Goal: Communication & Community: Answer question/provide support

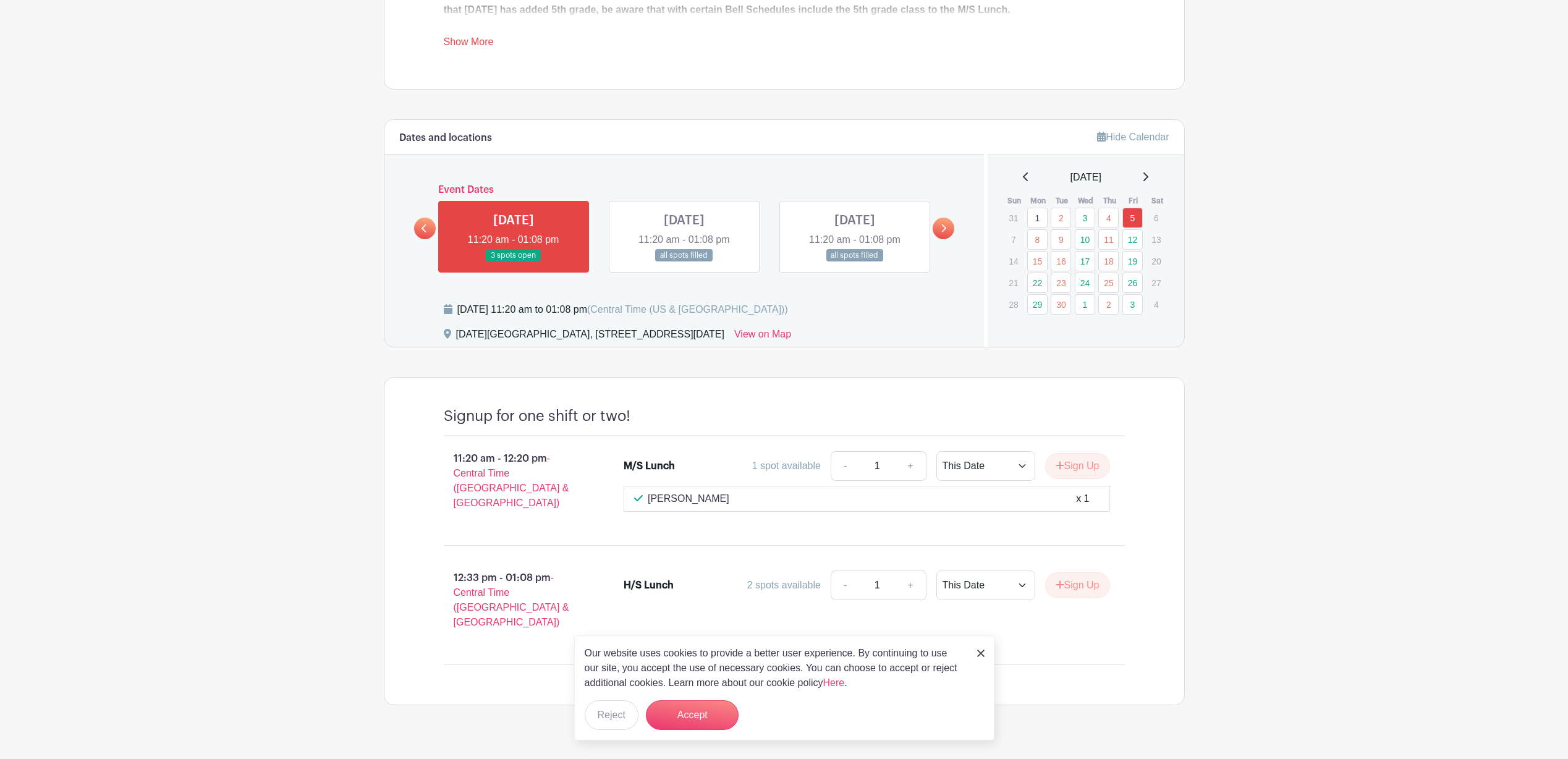
scroll to position [580, 0]
click at [707, 721] on button "Accept" at bounding box center [692, 715] width 92 height 30
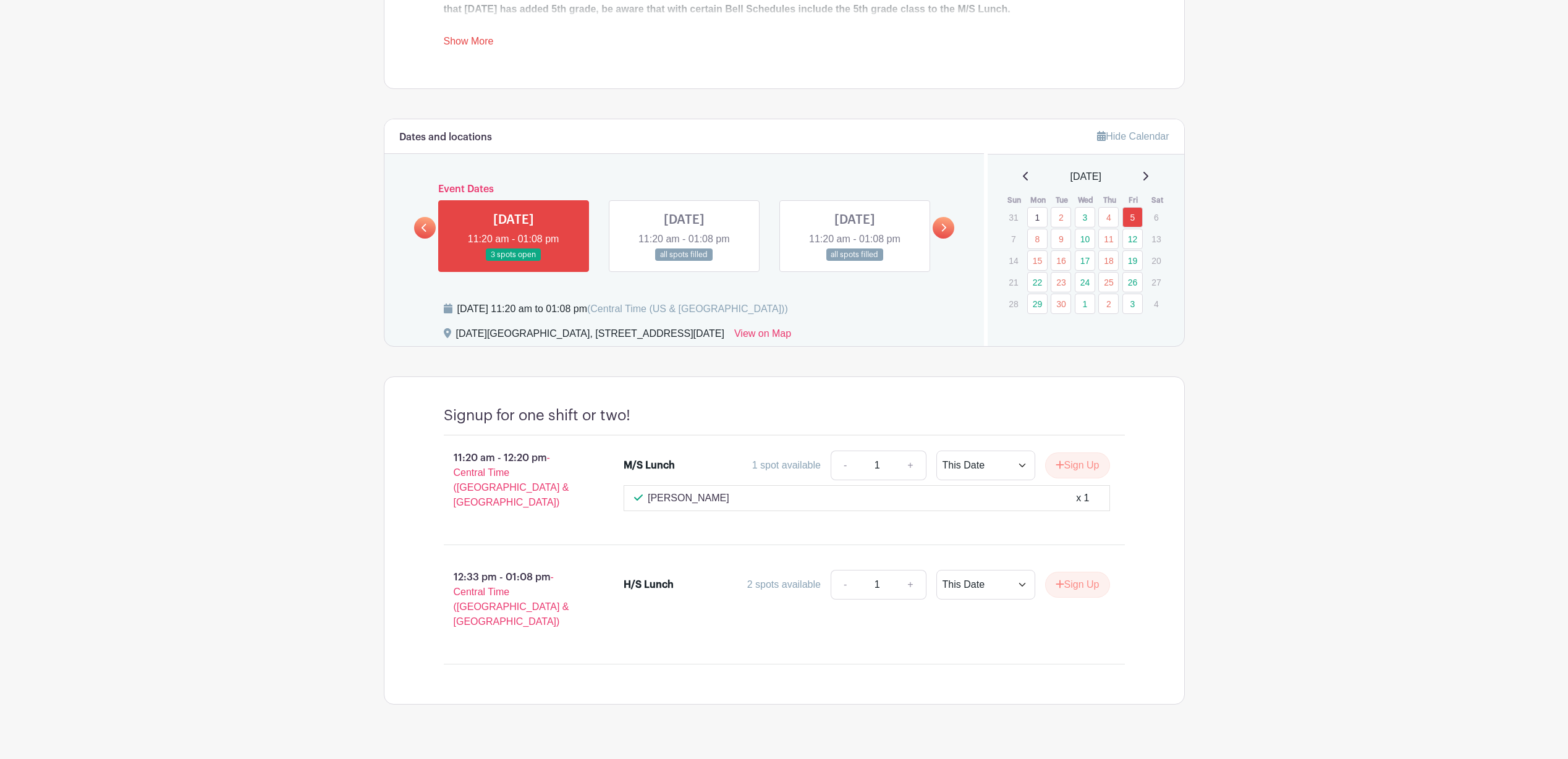
click at [945, 227] on icon at bounding box center [944, 228] width 5 height 8
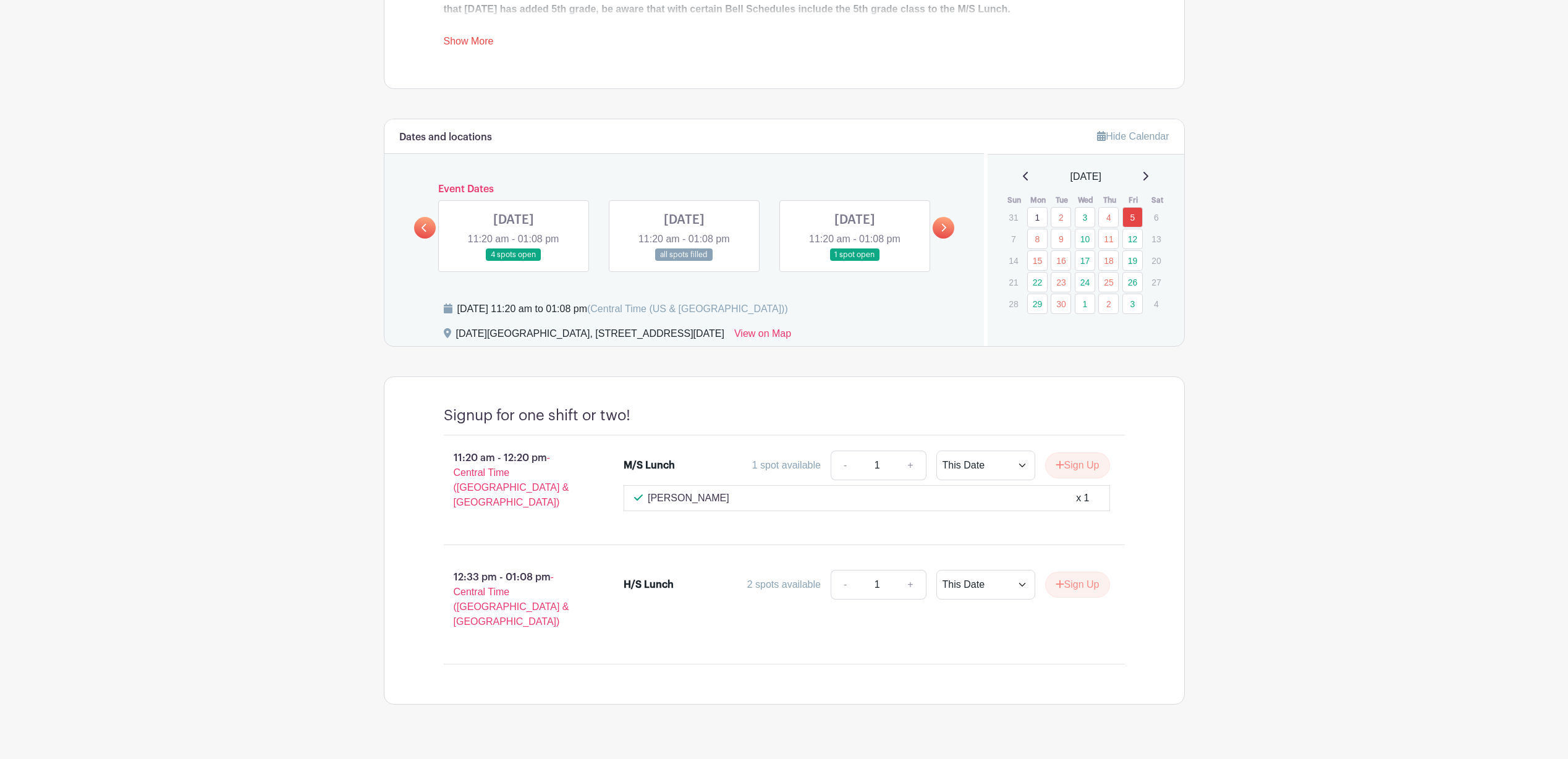
click at [855, 261] on link at bounding box center [855, 261] width 0 height 0
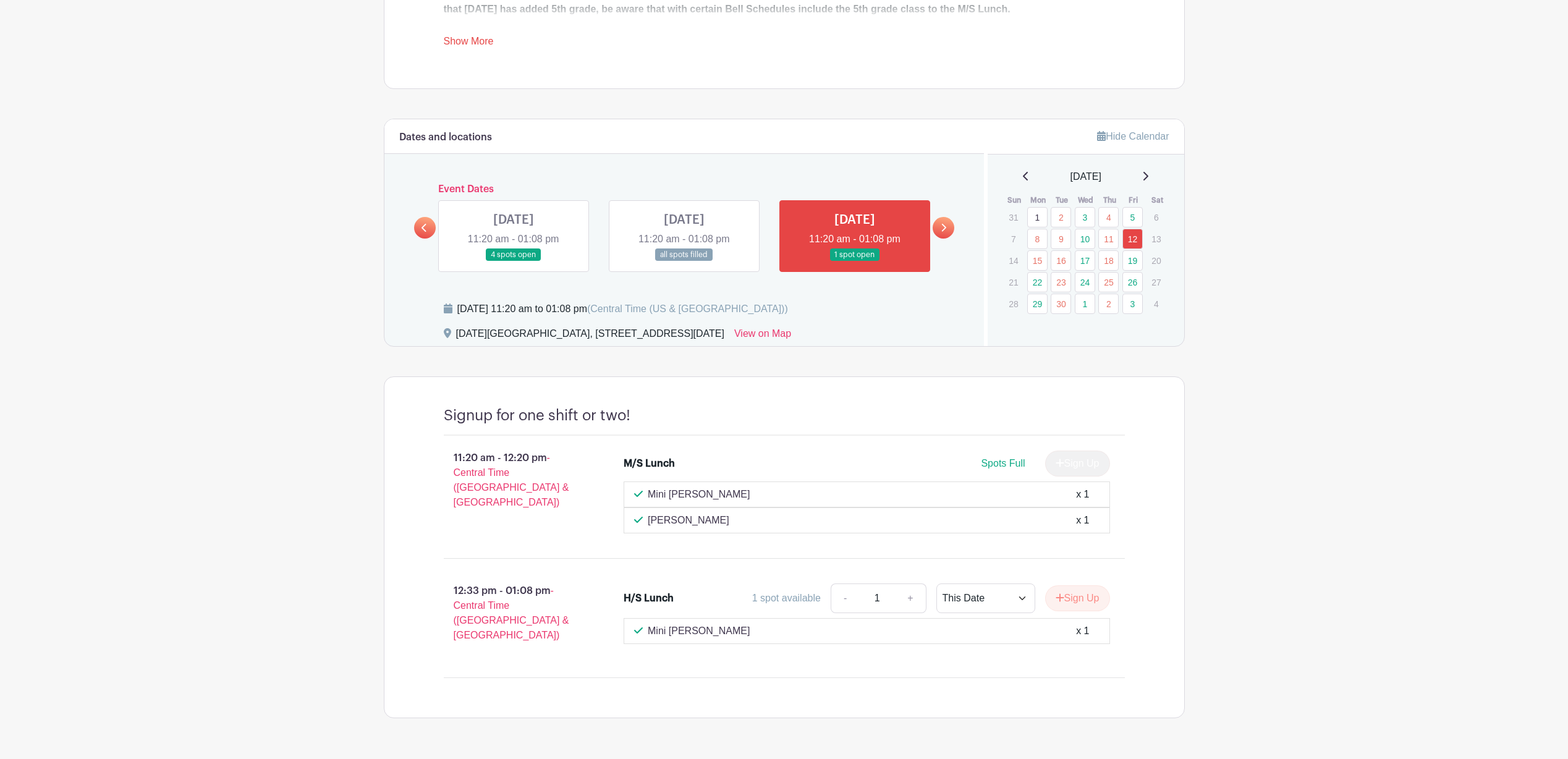
click at [426, 228] on icon at bounding box center [424, 228] width 6 height 9
click at [514, 261] on link at bounding box center [514, 261] width 0 height 0
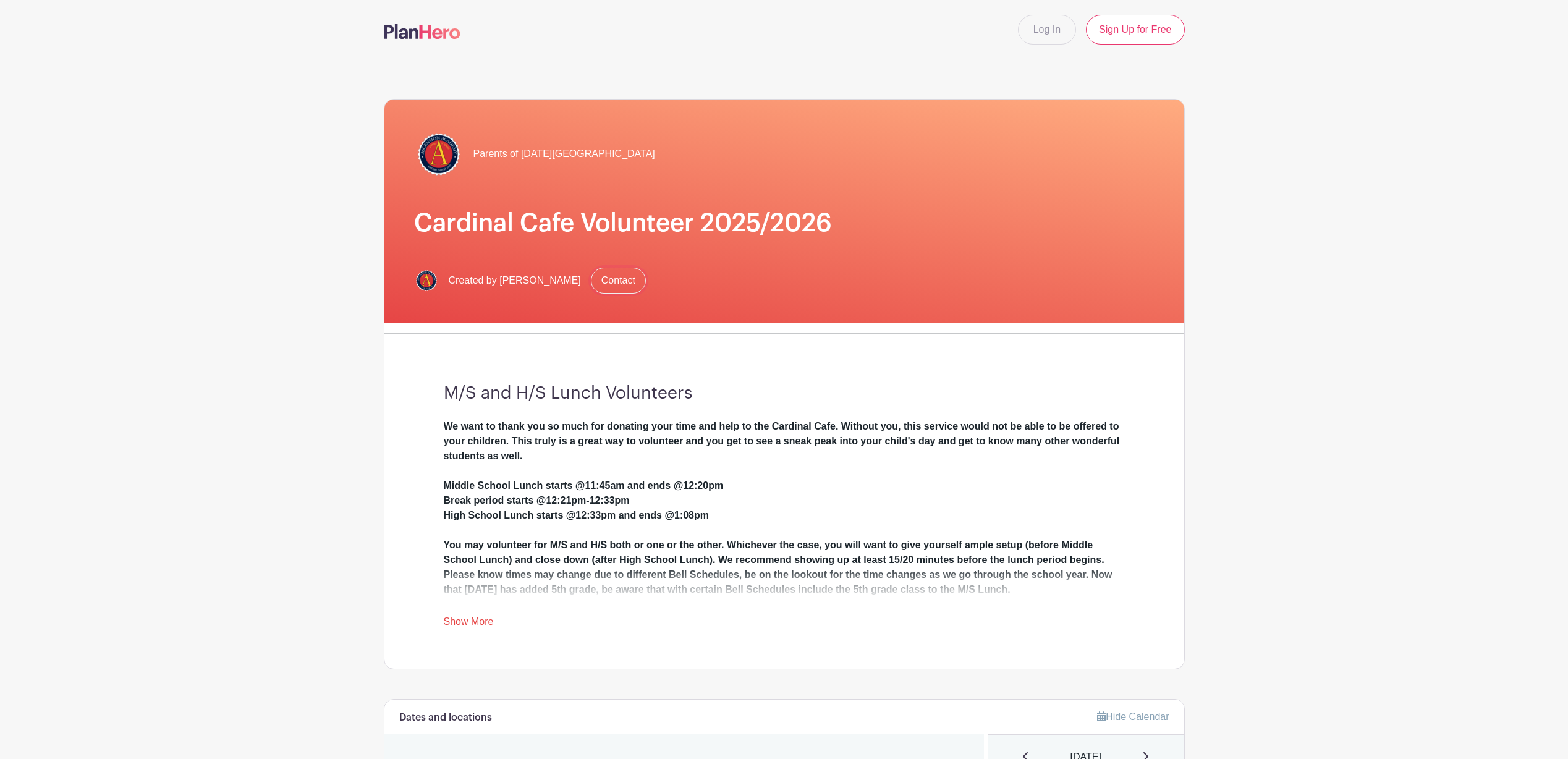
click at [591, 284] on link "Contact" at bounding box center [618, 280] width 55 height 26
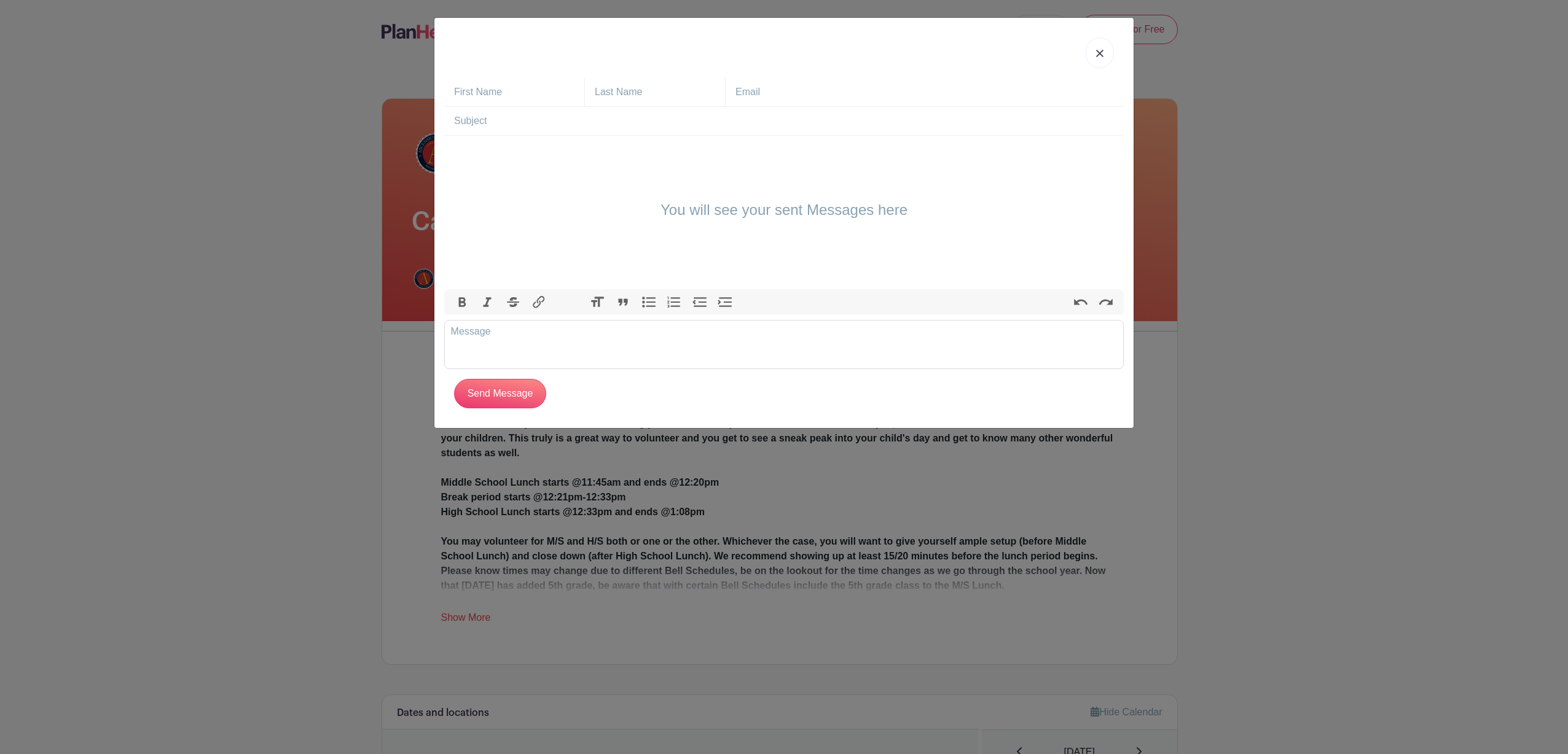
click at [477, 94] on input "text" at bounding box center [519, 92] width 130 height 28
type input "[PERSON_NAME]"
type input "[EMAIL_ADDRESS][DOMAIN_NAME]"
click at [468, 121] on input "text" at bounding box center [789, 121] width 669 height 28
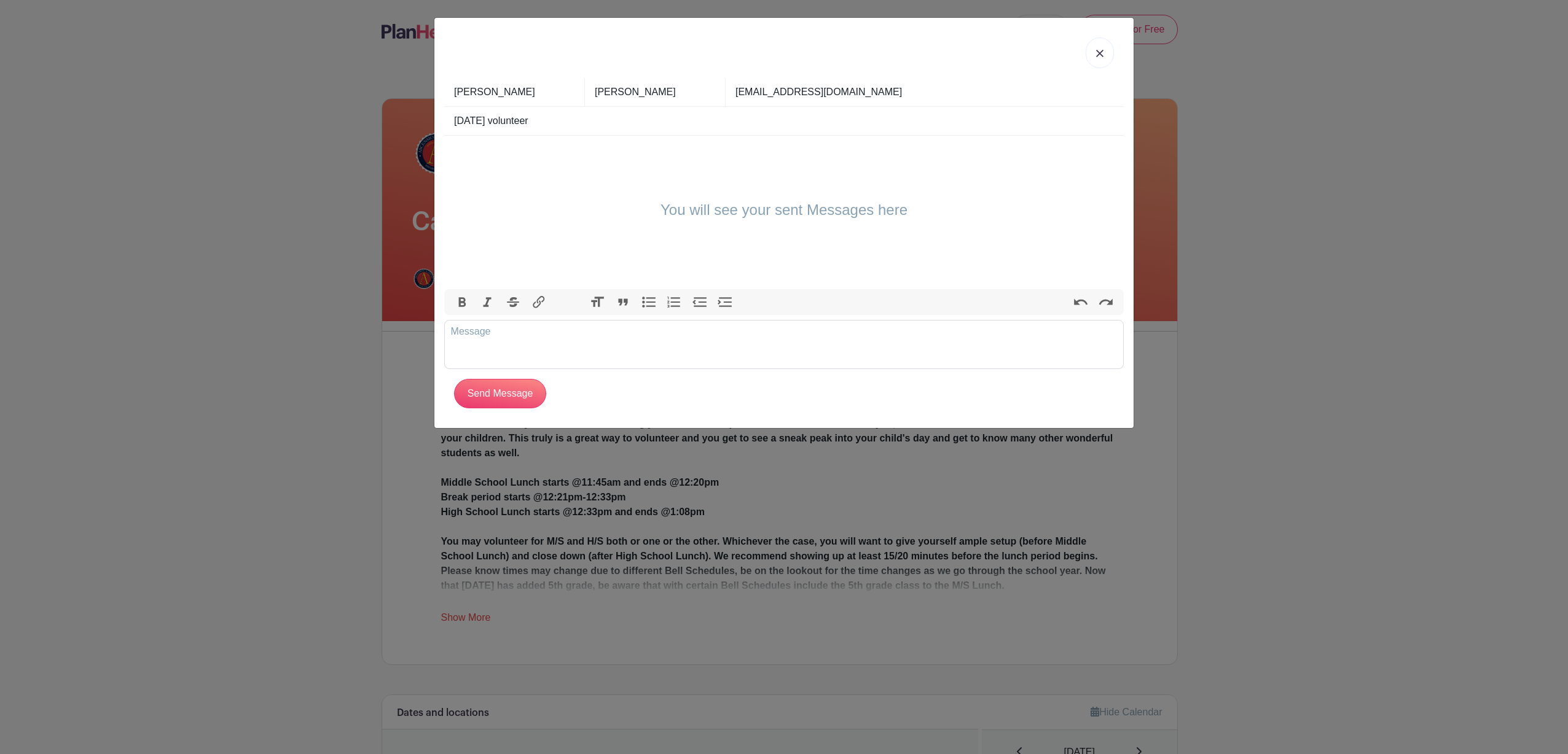
type input "[DATE] volunteer"
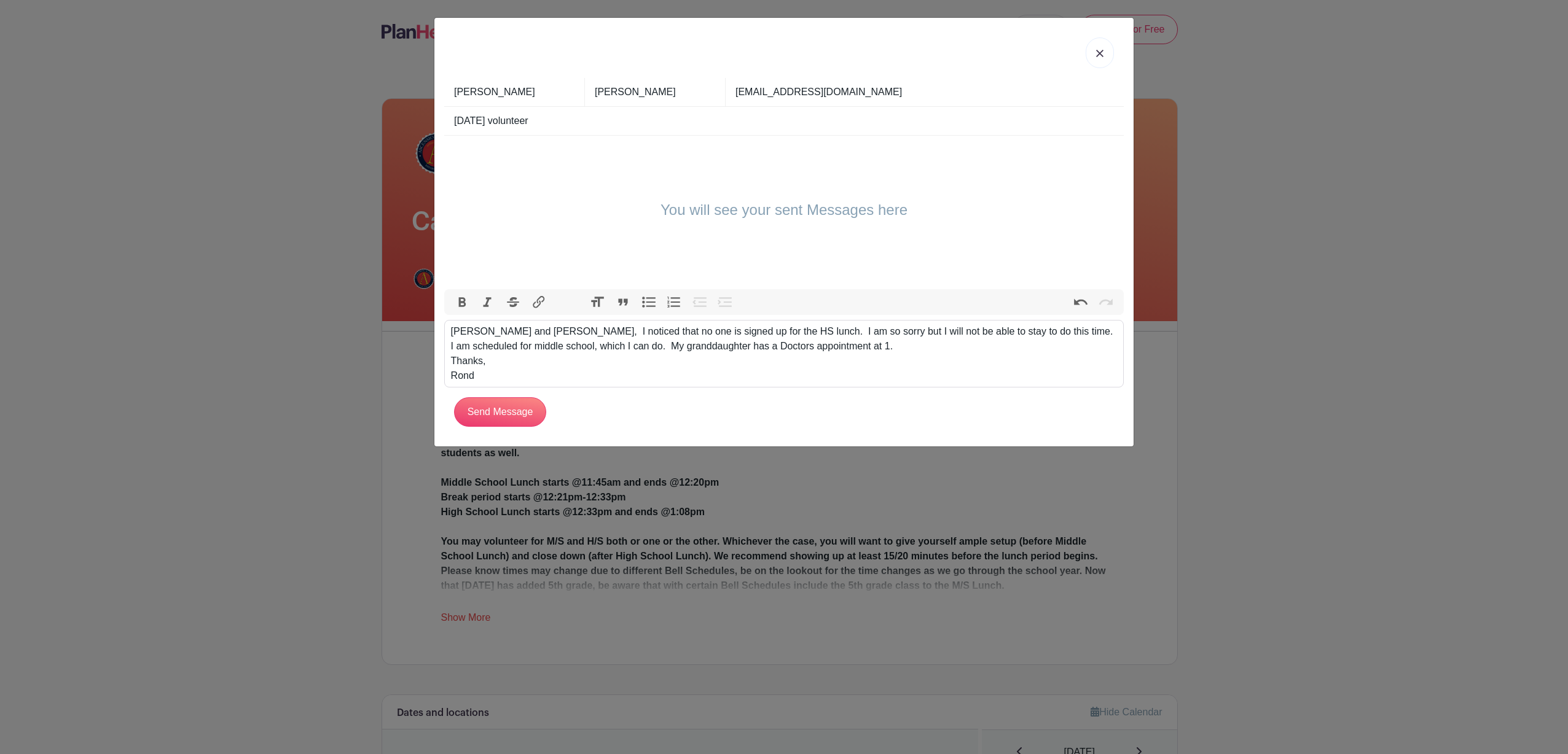
type trix-editor "<div>[PERSON_NAME] and Dai,&nbsp; I noticed that no one is signed up for the HS…"
click at [506, 418] on input "Send Message" at bounding box center [500, 412] width 92 height 30
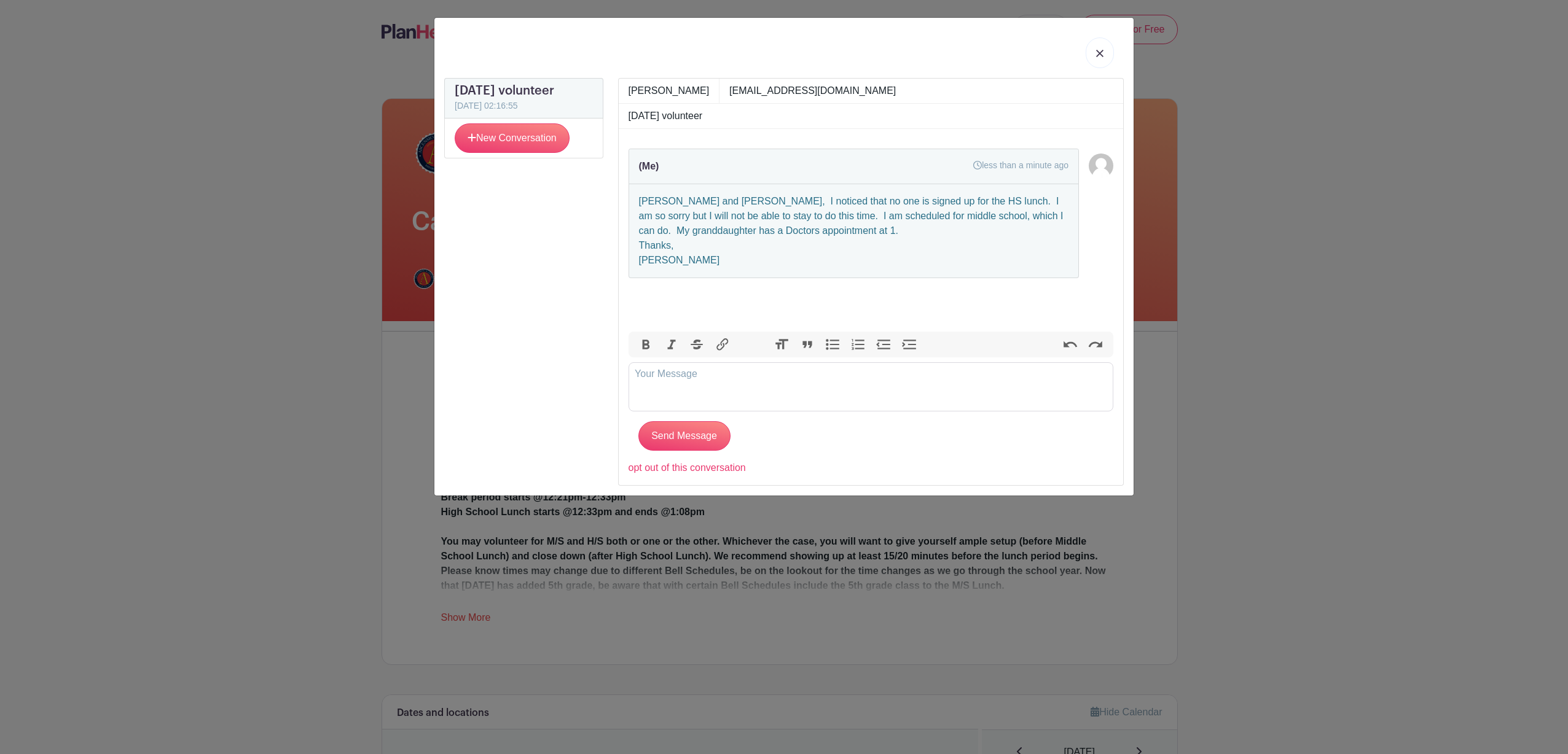
click at [1097, 53] on img at bounding box center [1100, 53] width 8 height 8
